Goal: Navigation & Orientation: Find specific page/section

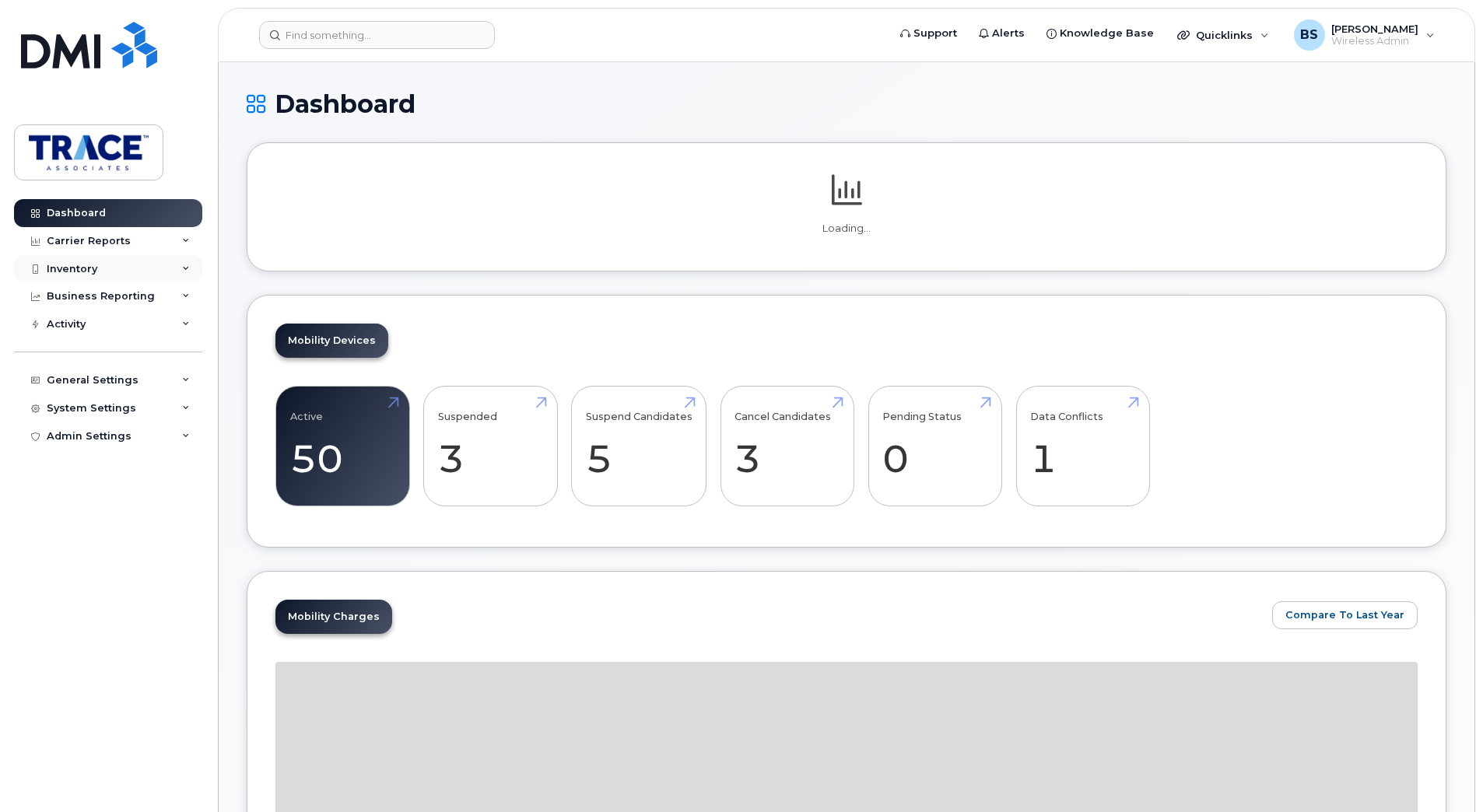
click at [100, 276] on div "Inventory" at bounding box center [107, 269] width 188 height 28
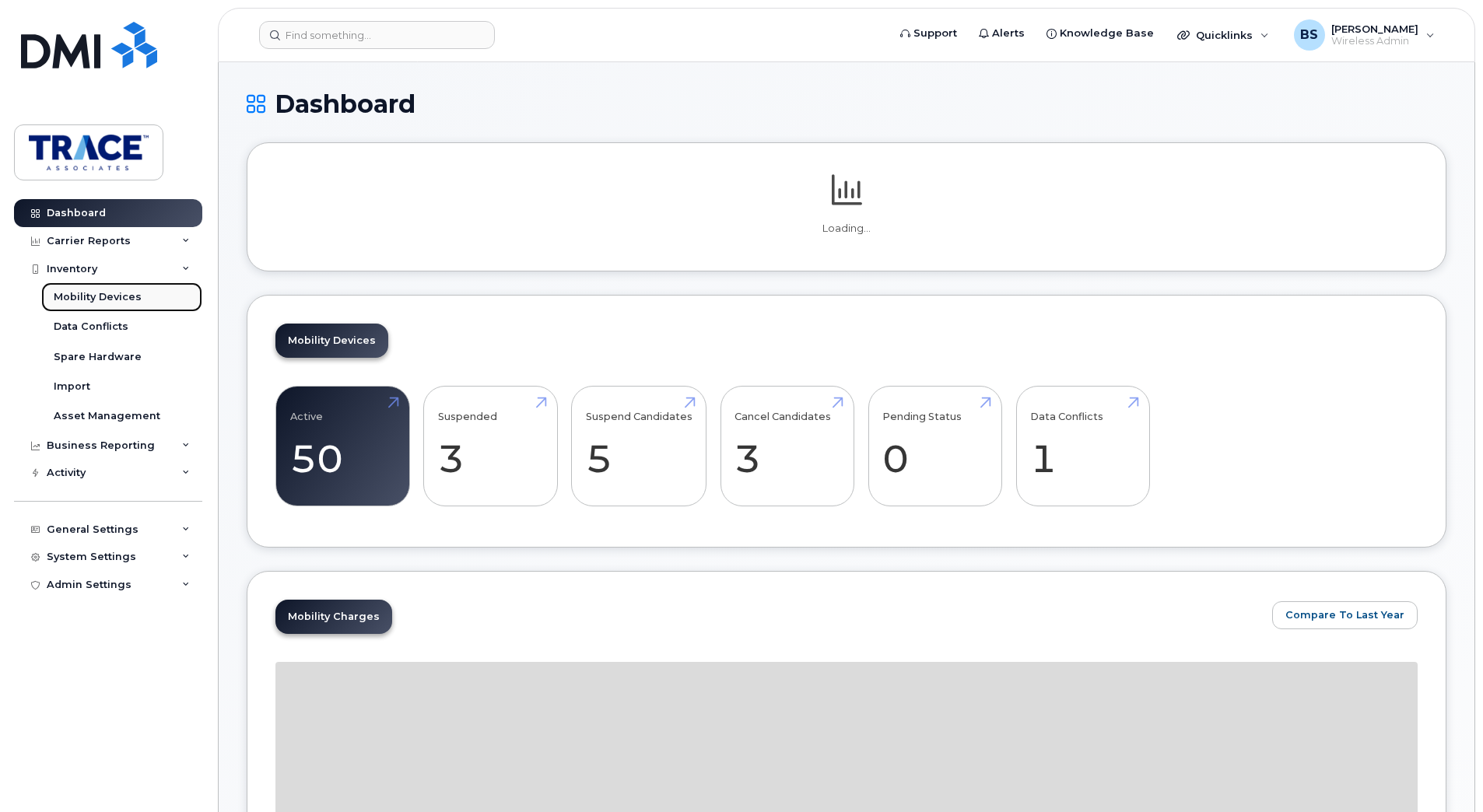
click at [112, 295] on div "Mobility Devices" at bounding box center [97, 296] width 88 height 14
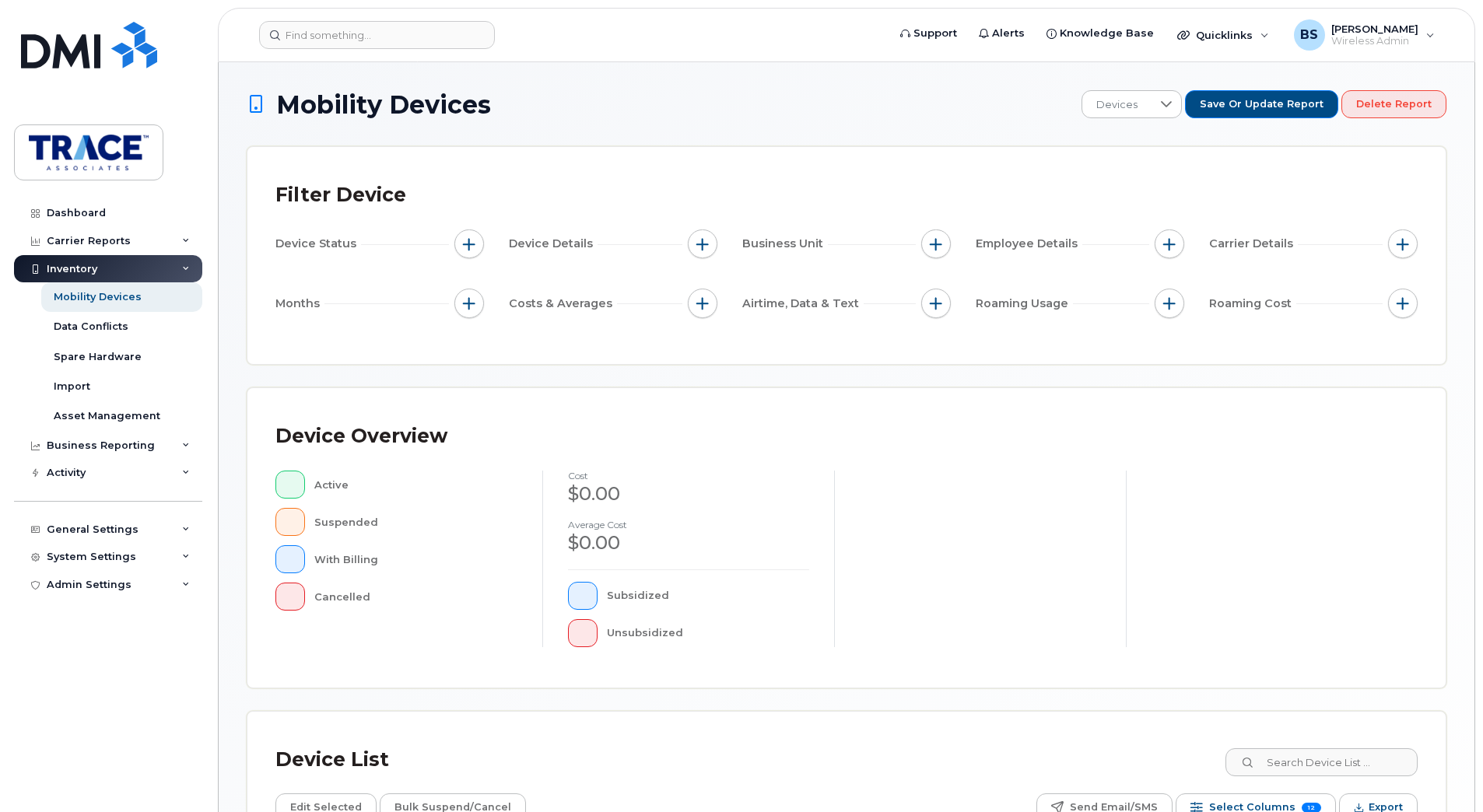
scroll to position [257, 0]
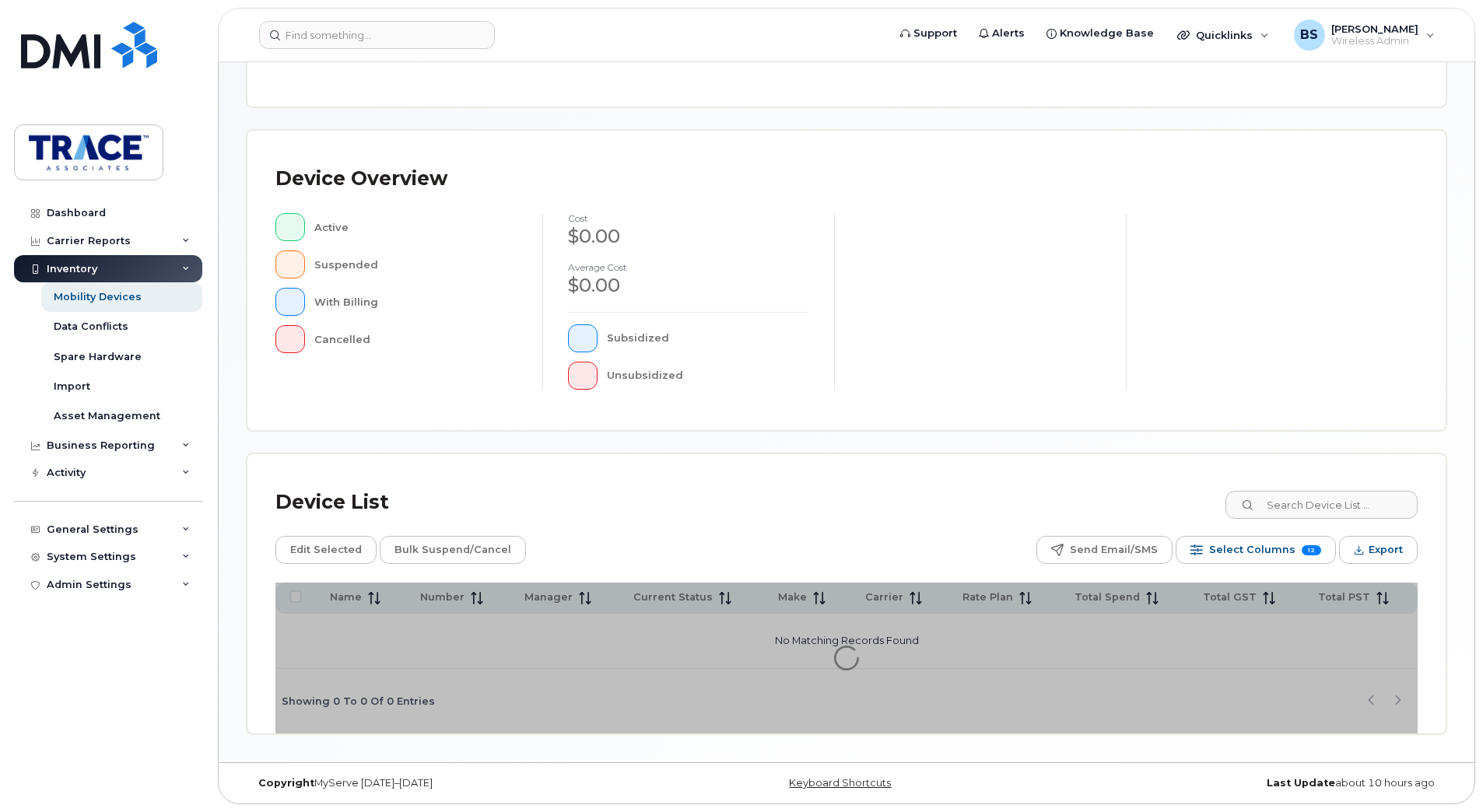
drag, startPoint x: 593, startPoint y: 138, endPoint x: 580, endPoint y: 124, distance: 19.1
click at [593, 138] on div "Device Overview Active Suspended With Billing Cancelled cost $0.00 Average cost…" at bounding box center [846, 280] width 1198 height 299
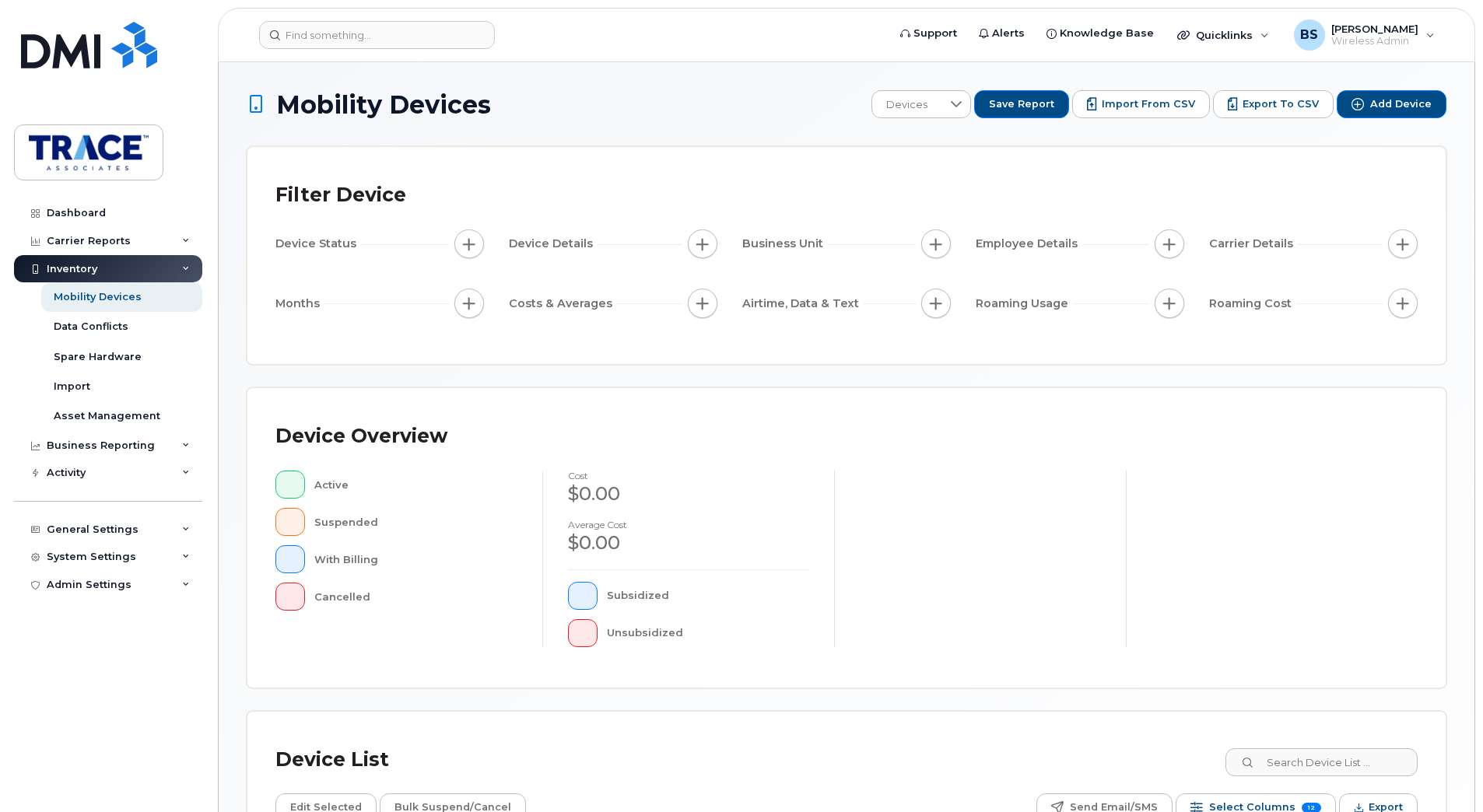
click at [186, 267] on icon at bounding box center [186, 270] width 8 height 8
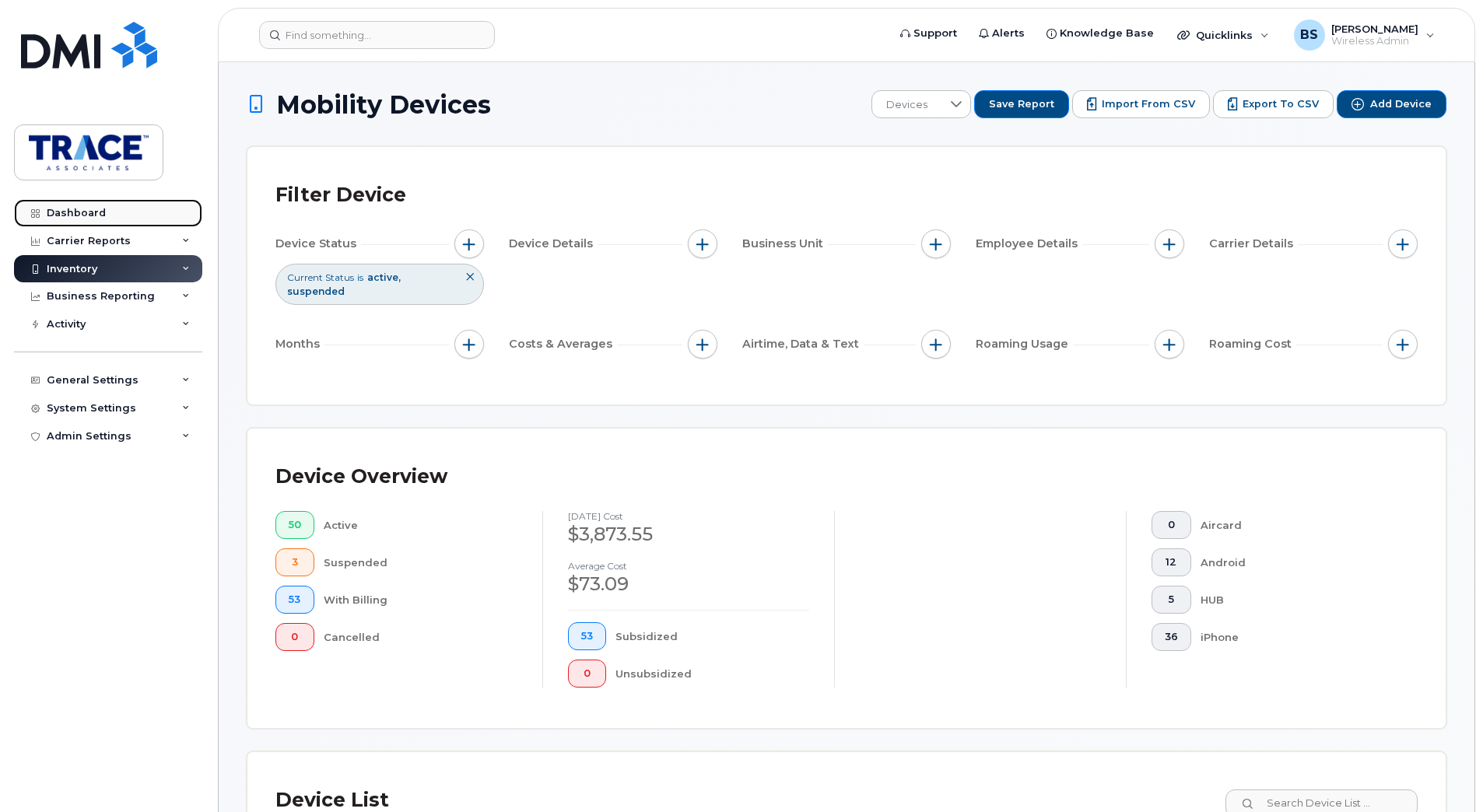
click at [124, 204] on link "Dashboard" at bounding box center [107, 213] width 188 height 28
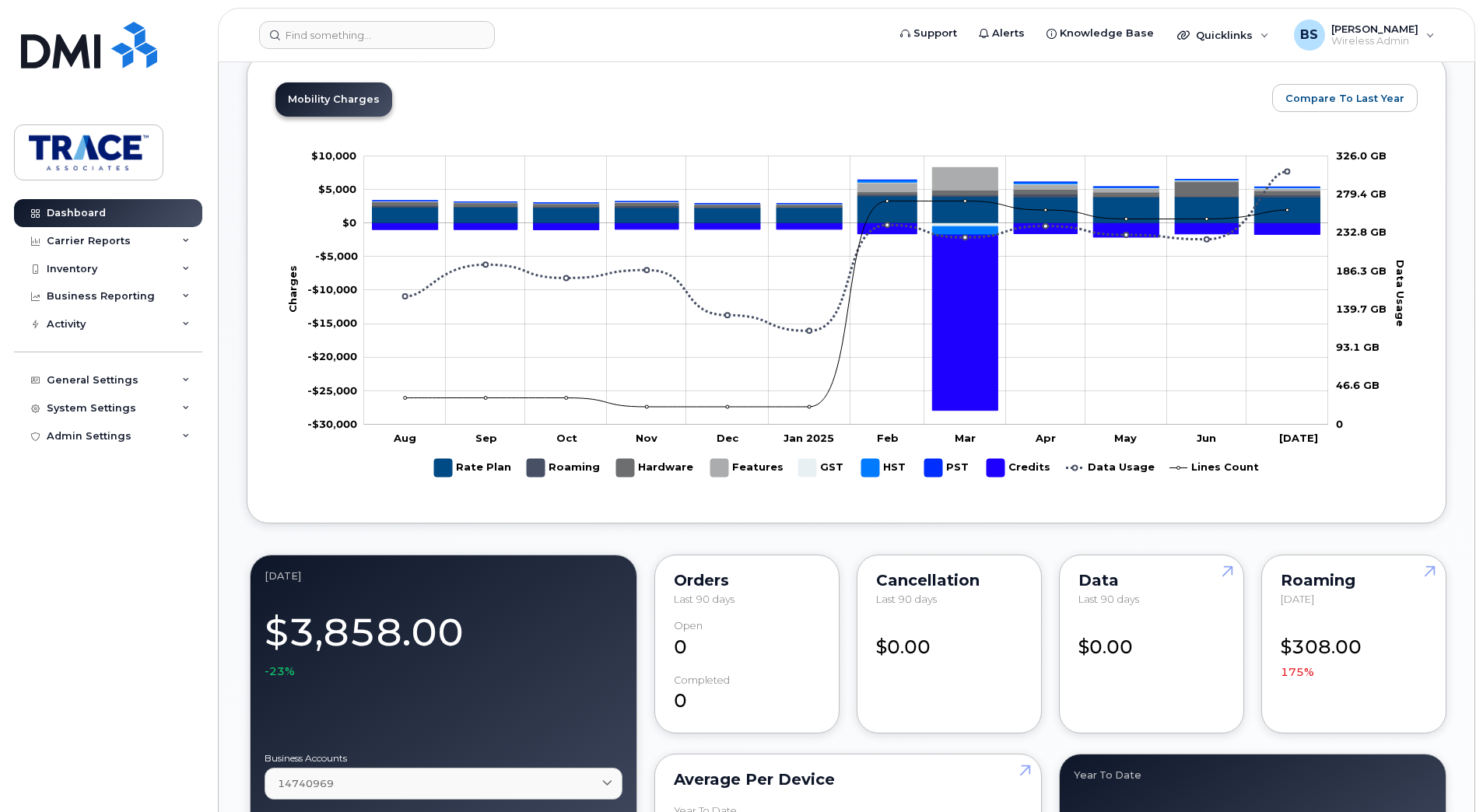
scroll to position [151, 0]
